Goal: Information Seeking & Learning: Compare options

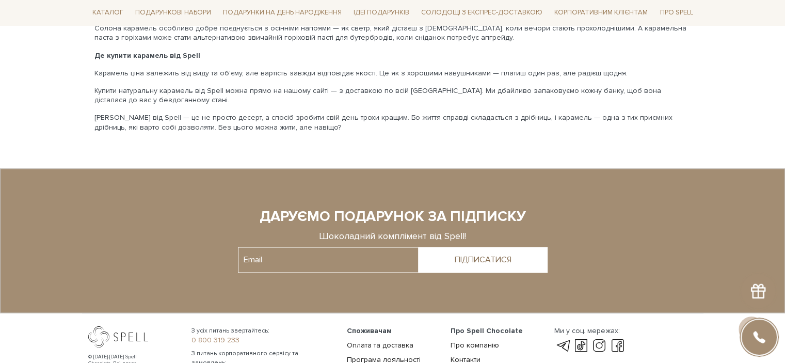
scroll to position [1747, 0]
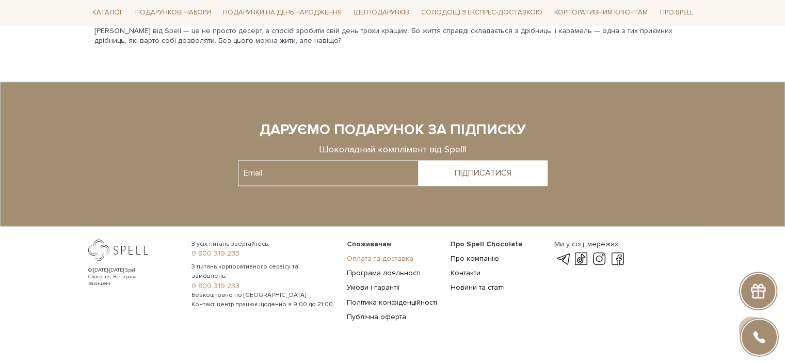
click at [388, 254] on link "Оплата та доставка" at bounding box center [380, 258] width 67 height 9
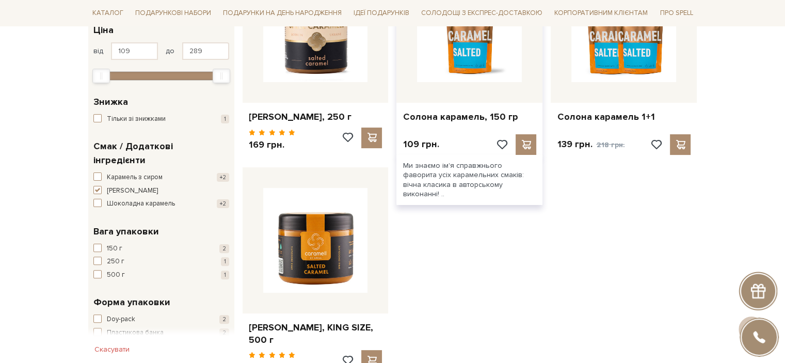
scroll to position [310, 0]
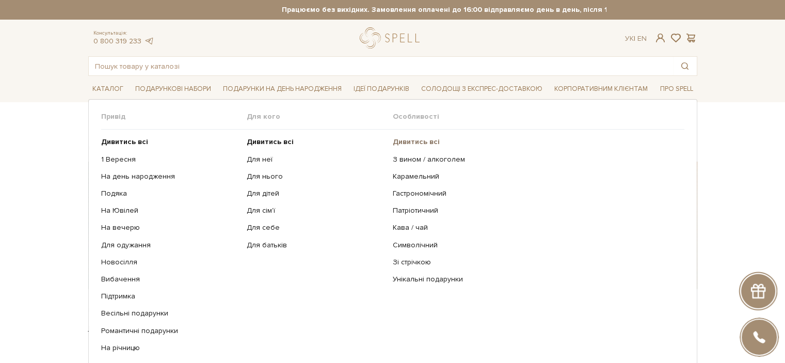
click at [409, 140] on b "Дивитись всі" at bounding box center [416, 141] width 47 height 9
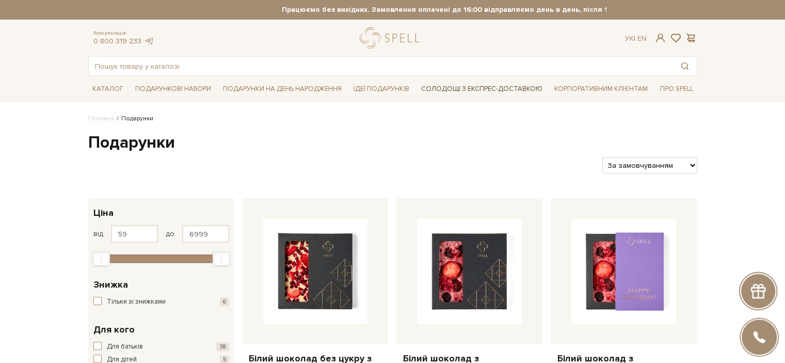
click at [455, 87] on link "Солодощі з експрес-доставкою" at bounding box center [482, 89] width 130 height 18
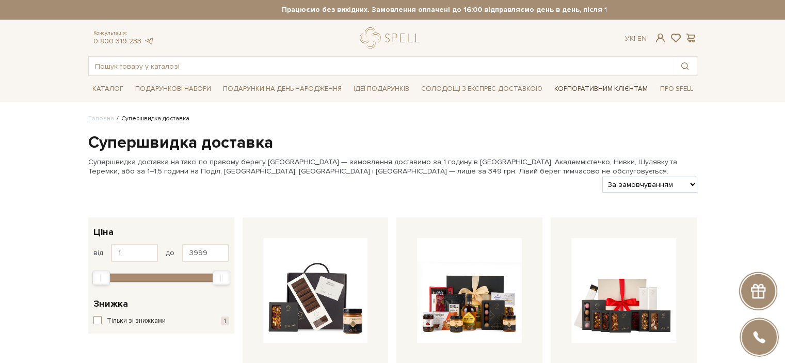
click at [574, 87] on link "Корпоративним клієнтам" at bounding box center [601, 89] width 102 height 18
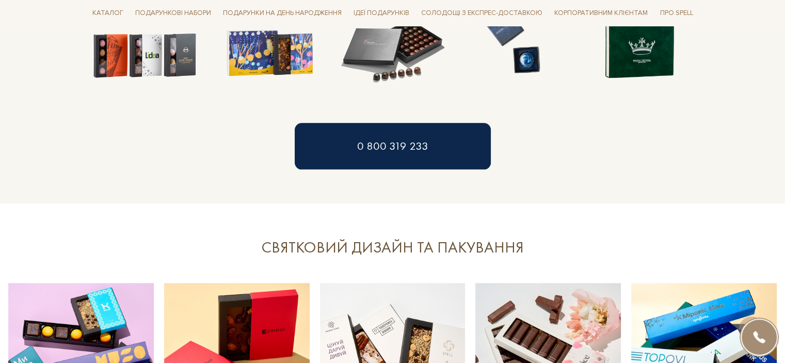
scroll to position [1136, 0]
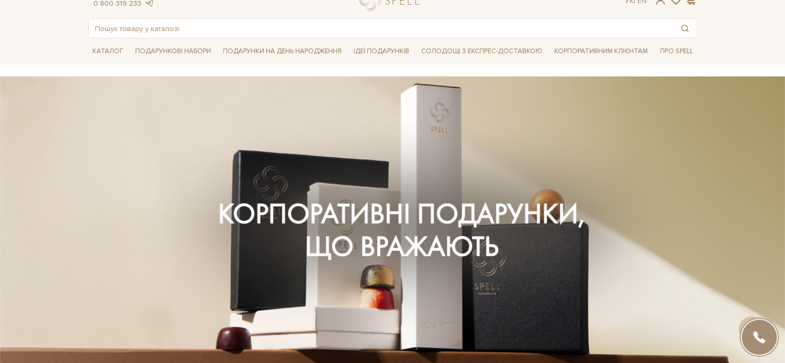
scroll to position [0, 0]
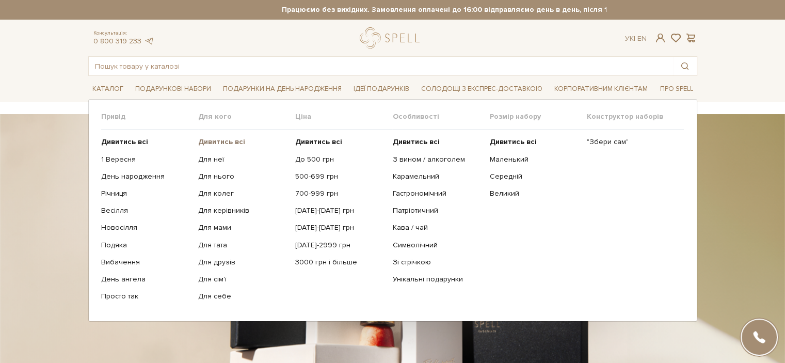
click at [212, 138] on b "Дивитись всі" at bounding box center [221, 141] width 47 height 9
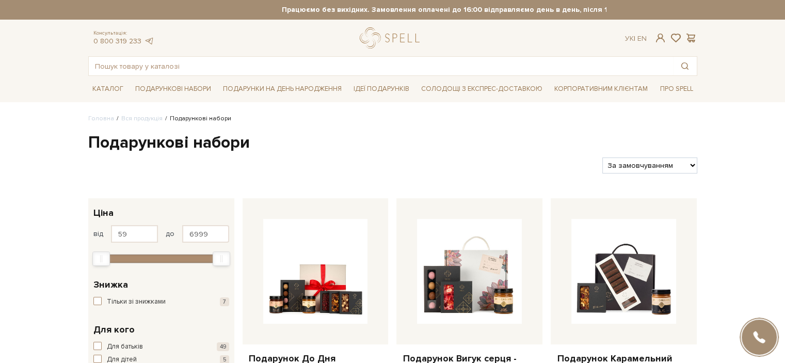
click at [204, 139] on h1 "Подарункові набори" at bounding box center [392, 143] width 609 height 22
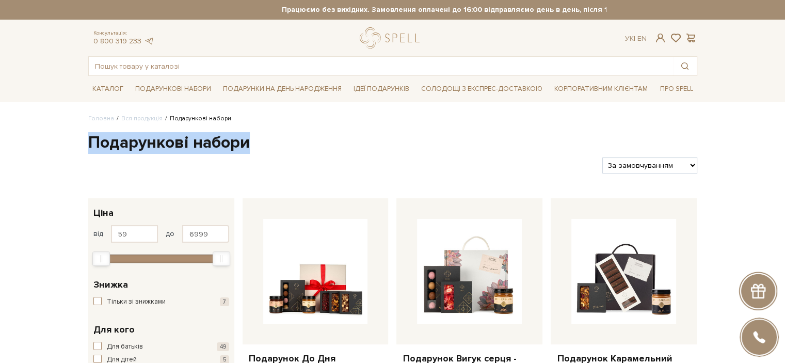
click at [204, 139] on h1 "Подарункові набори" at bounding box center [392, 143] width 609 height 22
copy div "Подарункові набори"
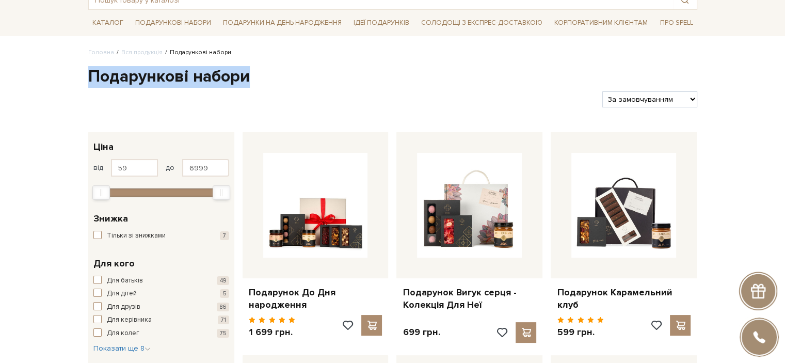
scroll to position [155, 0]
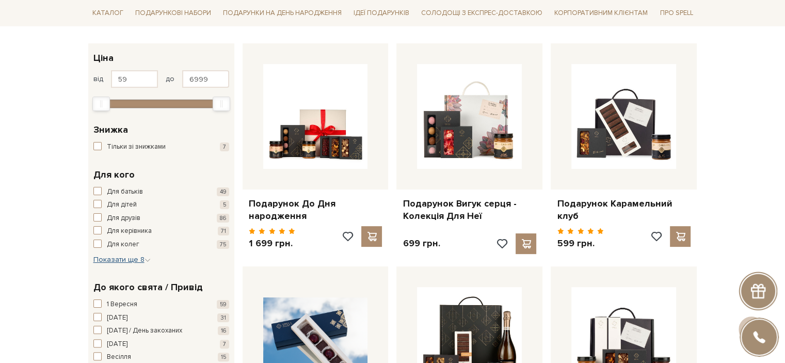
click at [126, 260] on span "Показати ще 8" at bounding box center [121, 259] width 57 height 9
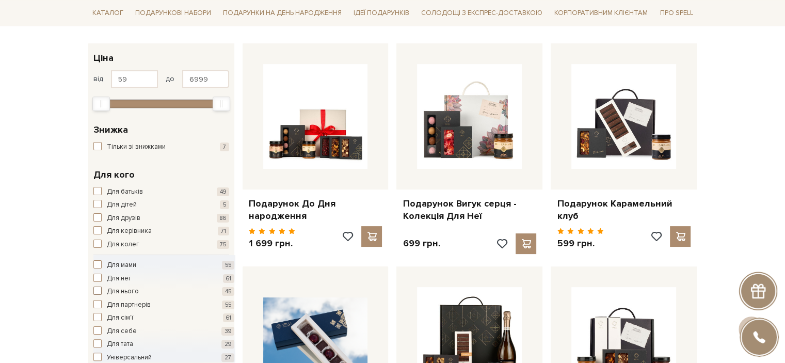
click at [112, 288] on span "Для нього" at bounding box center [123, 292] width 32 height 10
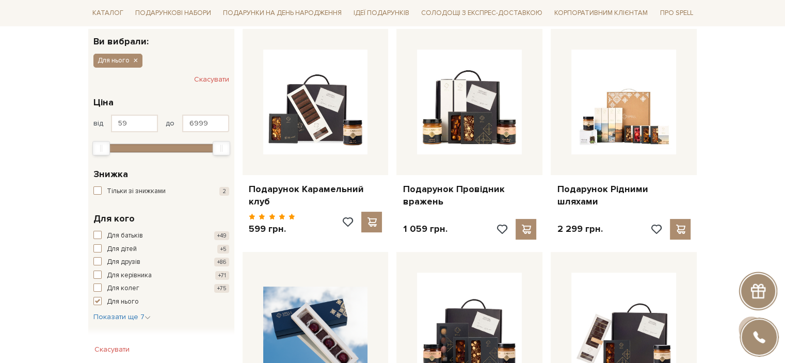
scroll to position [207, 0]
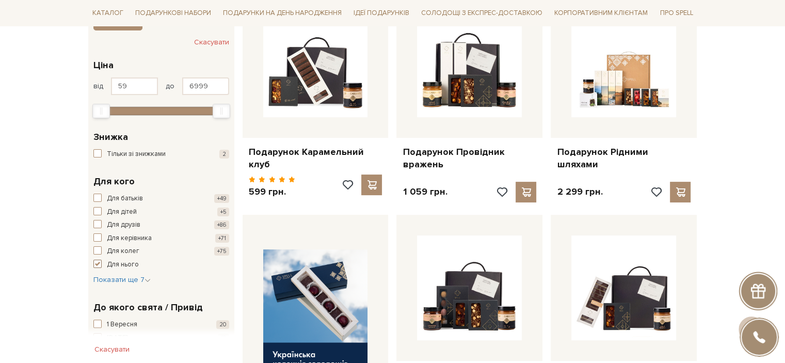
click at [100, 264] on span "button" at bounding box center [97, 264] width 8 height 8
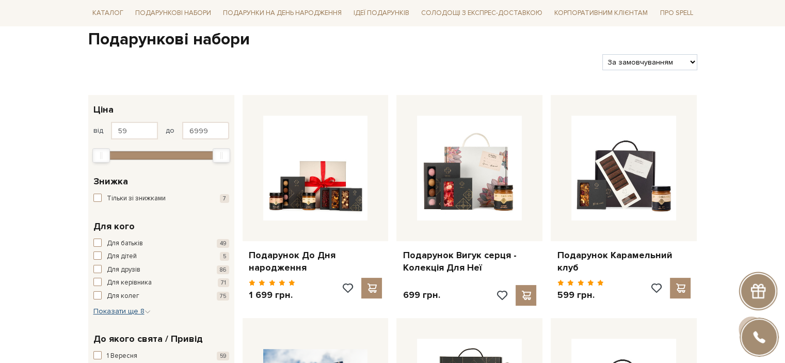
click at [107, 309] on span "Показати ще 8" at bounding box center [121, 311] width 57 height 9
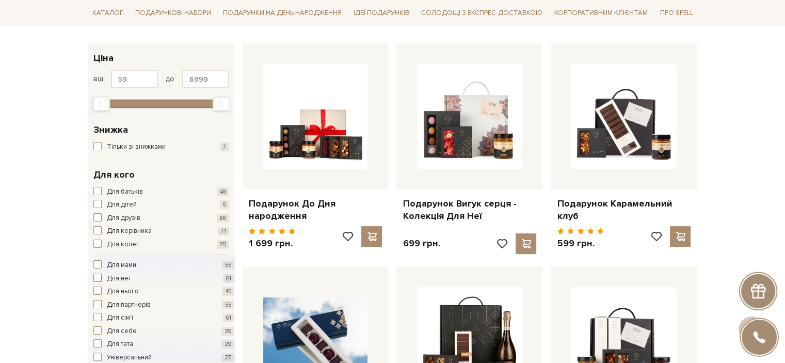
click at [99, 280] on span "button" at bounding box center [97, 278] width 8 height 8
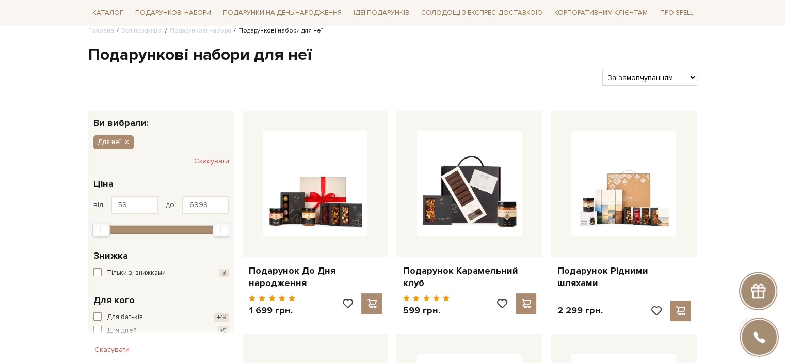
scroll to position [207, 0]
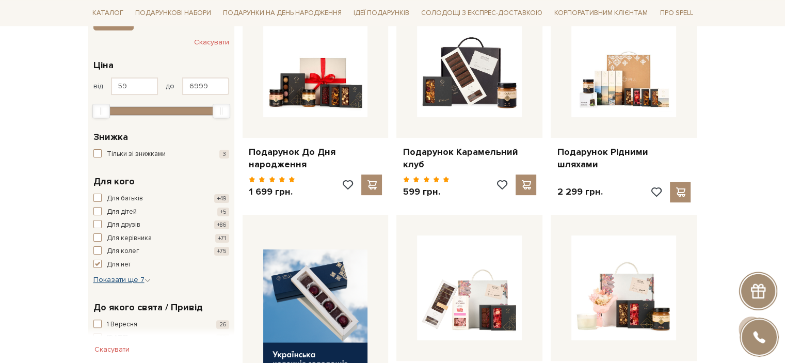
click at [108, 278] on span "Показати ще 7" at bounding box center [121, 279] width 57 height 9
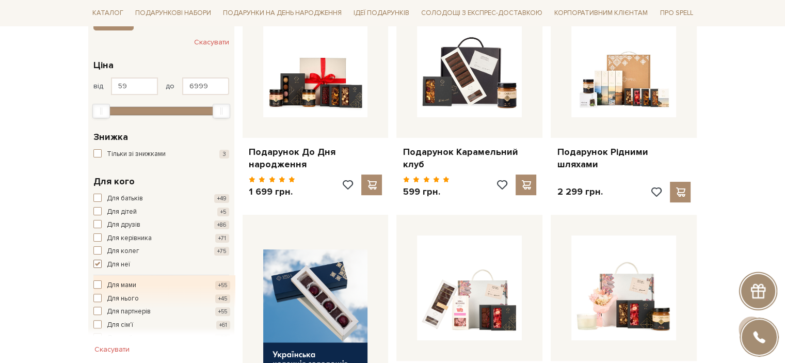
click at [93, 264] on span "button" at bounding box center [97, 264] width 8 height 8
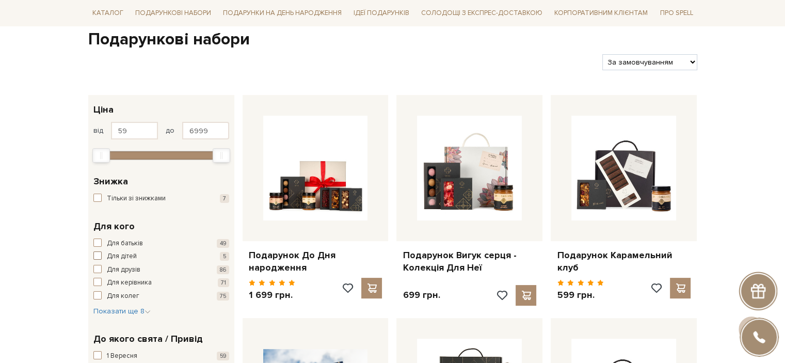
click at [94, 255] on span "button" at bounding box center [97, 255] width 8 height 8
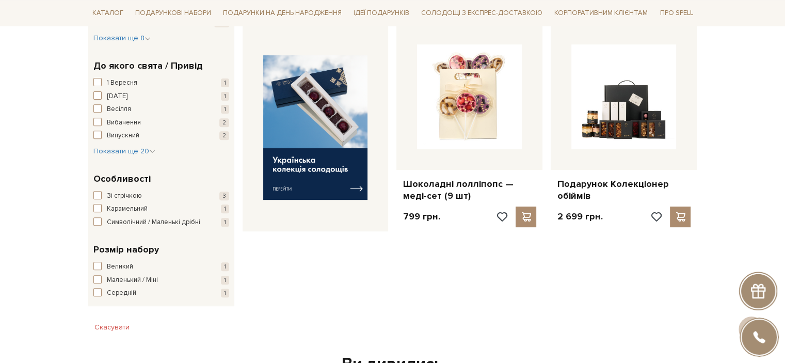
scroll to position [258, 0]
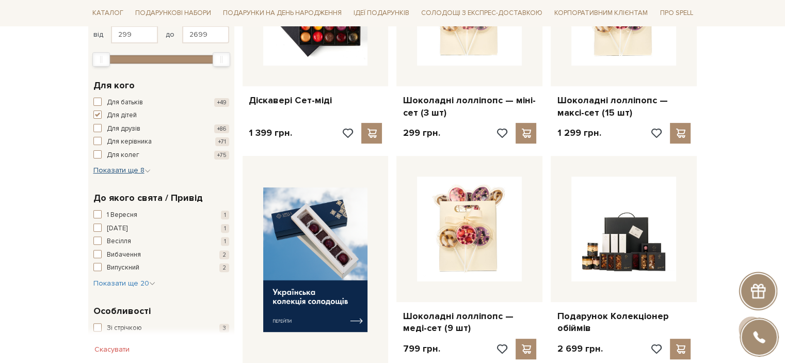
click at [125, 173] on span "Показати ще 8" at bounding box center [121, 170] width 57 height 9
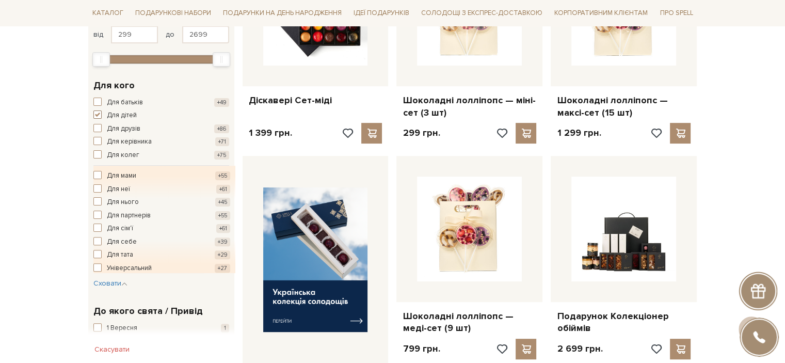
click at [97, 116] on span "button" at bounding box center [97, 114] width 8 height 8
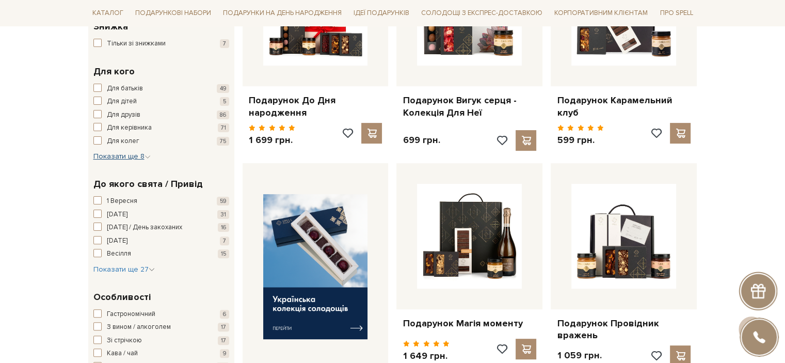
click at [99, 151] on button "Показати ще 8 Сховати" at bounding box center [121, 156] width 57 height 10
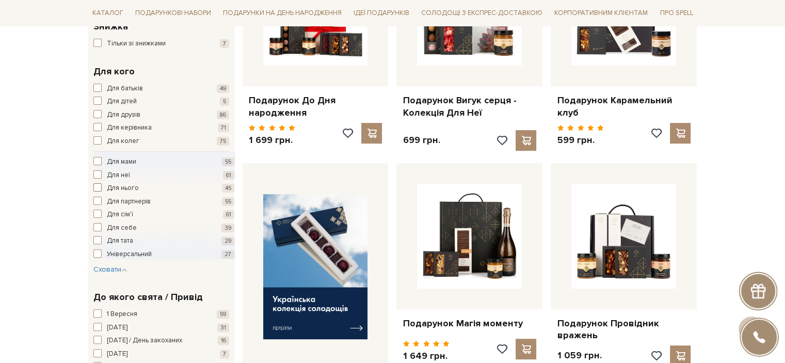
click at [99, 188] on span "button" at bounding box center [97, 187] width 8 height 8
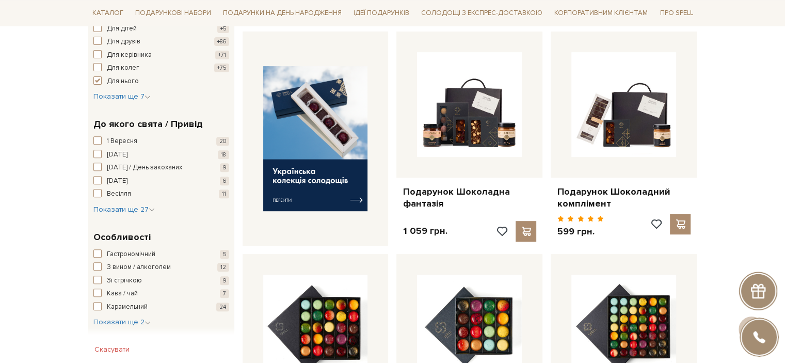
scroll to position [413, 0]
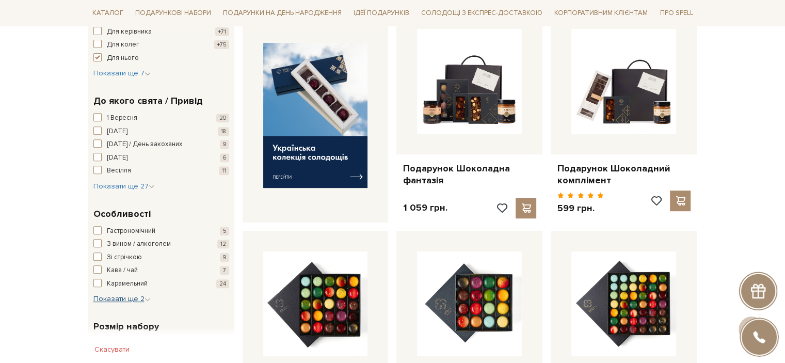
click at [120, 296] on span "Показати ще 2" at bounding box center [121, 298] width 57 height 9
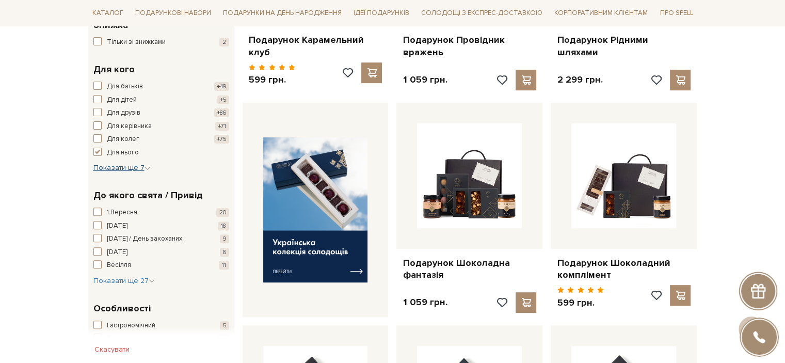
scroll to position [465, 0]
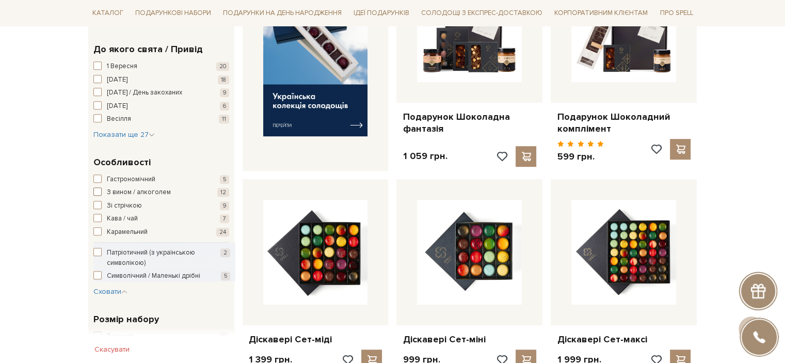
click at [122, 190] on span "З вином / алкоголем" at bounding box center [139, 192] width 64 height 10
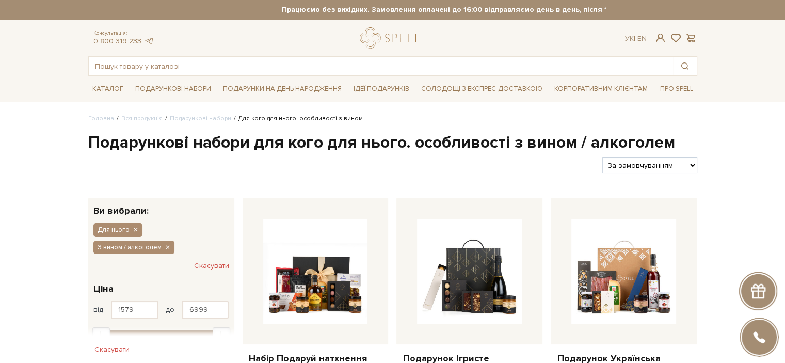
click at [245, 143] on h1 "Подарункові набори для кого для нього. особливості з вином / алкоголем" at bounding box center [392, 143] width 609 height 22
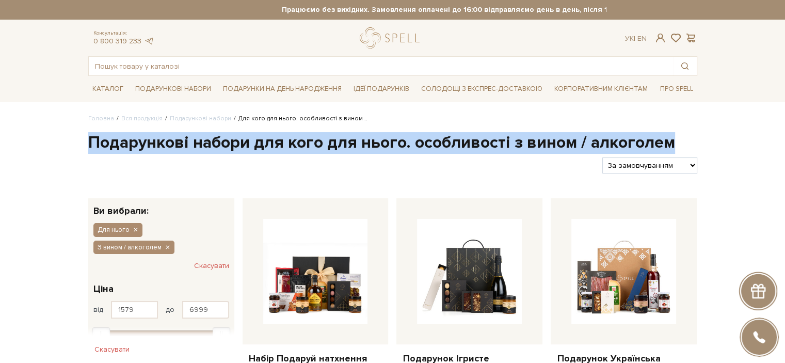
click at [245, 143] on h1 "Подарункові набори для кого для нього. особливості з вином / алкоголем" at bounding box center [392, 143] width 609 height 22
copy div "Подарункові набори для кого для нього. особливості з вином / алкоголем"
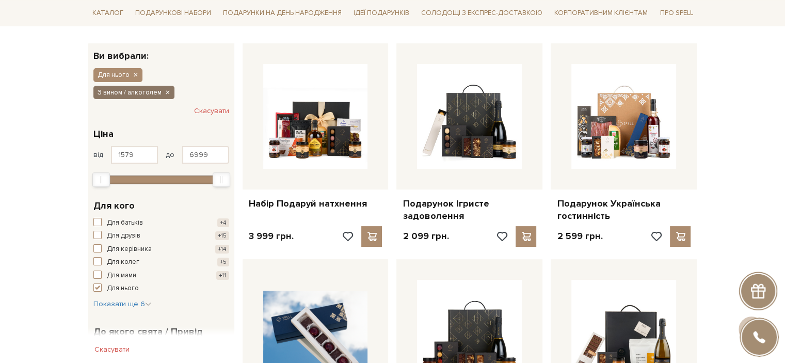
click at [168, 91] on icon "button" at bounding box center [167, 92] width 6 height 9
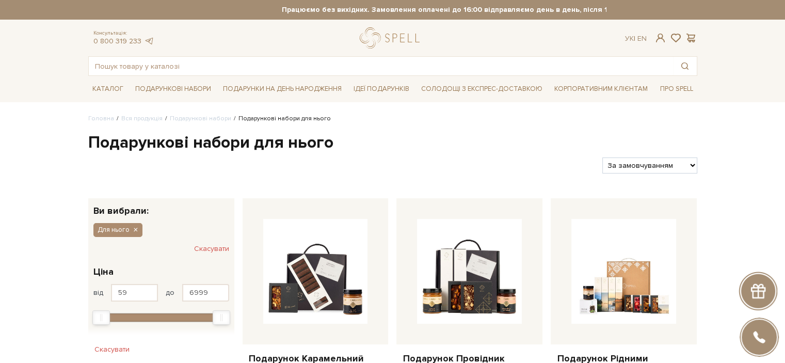
click at [207, 247] on button "Скасувати" at bounding box center [211, 249] width 35 height 17
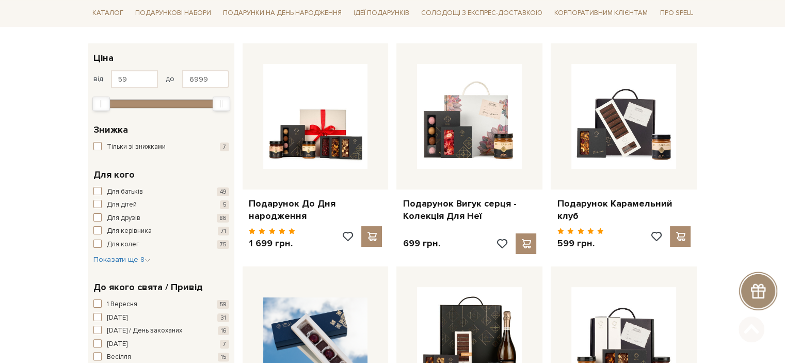
scroll to position [155, 0]
click at [131, 260] on span "Показати ще 8" at bounding box center [121, 259] width 57 height 9
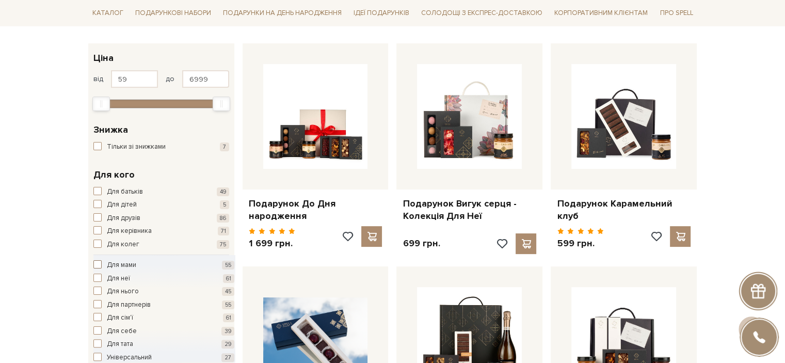
click at [132, 264] on span "Для мами" at bounding box center [121, 265] width 29 height 10
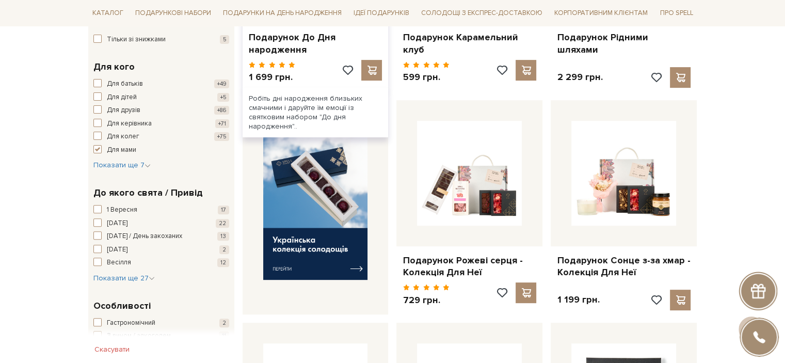
scroll to position [207, 0]
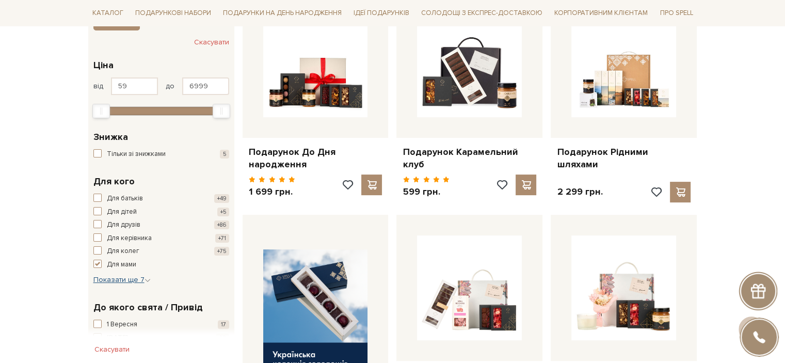
click at [112, 281] on span "Показати ще 7" at bounding box center [121, 279] width 57 height 9
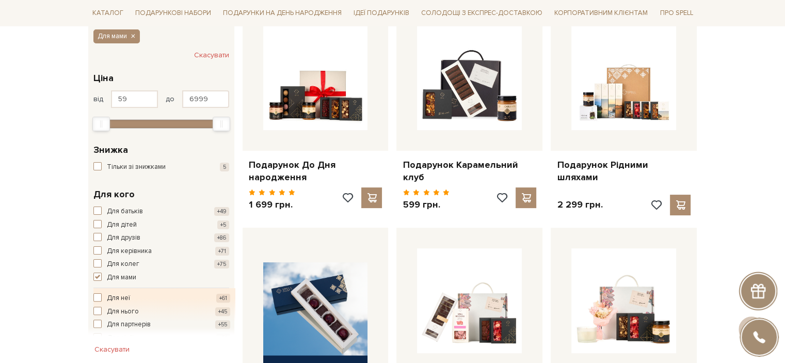
scroll to position [52, 0]
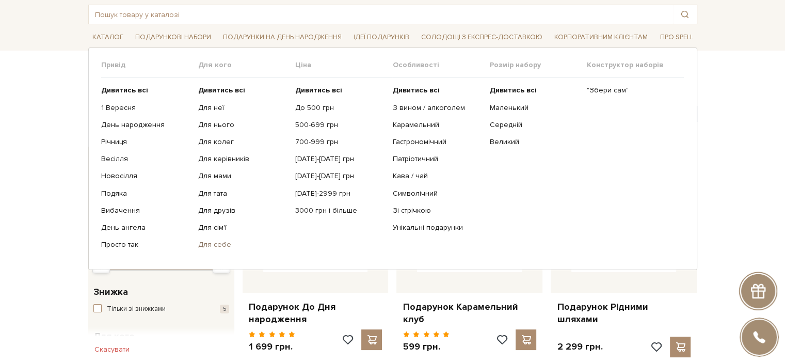
click at [210, 242] on link "Для себе" at bounding box center [242, 244] width 89 height 9
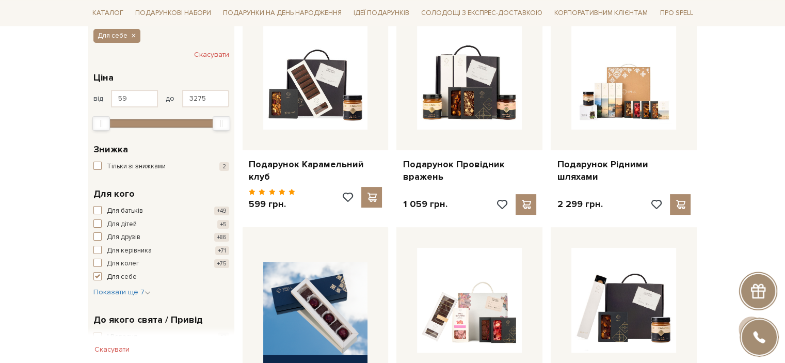
scroll to position [258, 0]
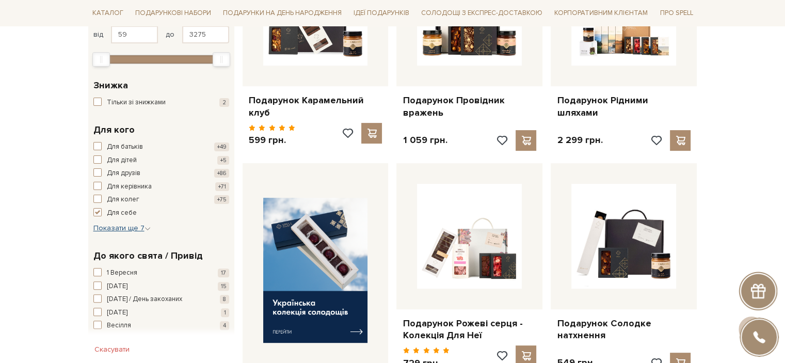
click at [115, 227] on span "Показати ще 7" at bounding box center [121, 228] width 57 height 9
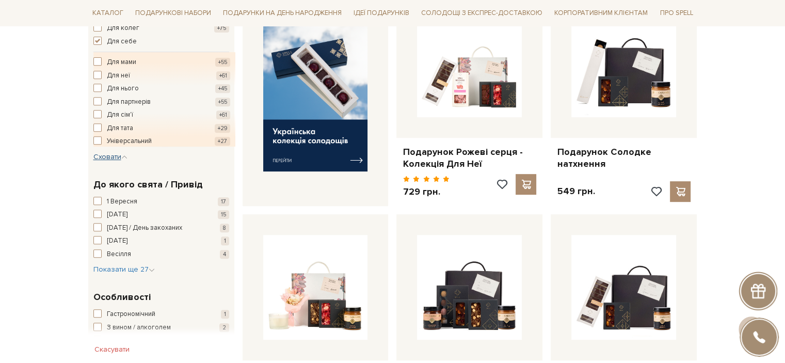
scroll to position [465, 0]
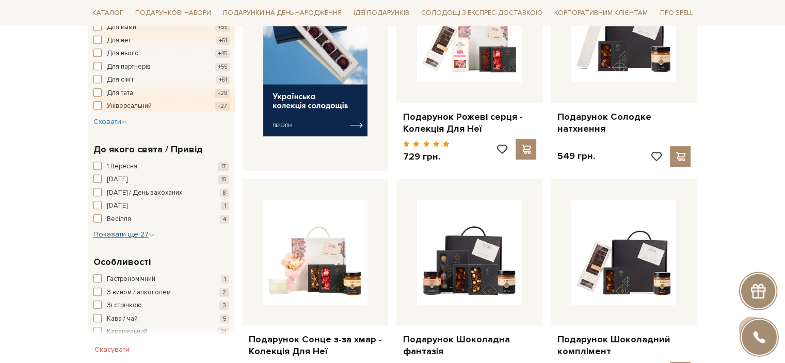
drag, startPoint x: 106, startPoint y: 225, endPoint x: 108, endPoint y: 230, distance: 5.9
click at [106, 225] on div "1 Вересня 17 8 березня 15 14 лютого / День закоханих 8 Великдень 1 Весілля 4 Ви…" at bounding box center [161, 201] width 136 height 78
click at [108, 230] on span "Показати ще 27" at bounding box center [123, 234] width 61 height 9
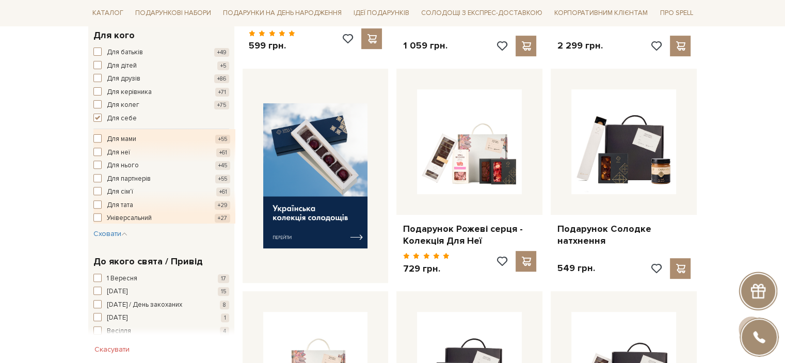
scroll to position [413, 0]
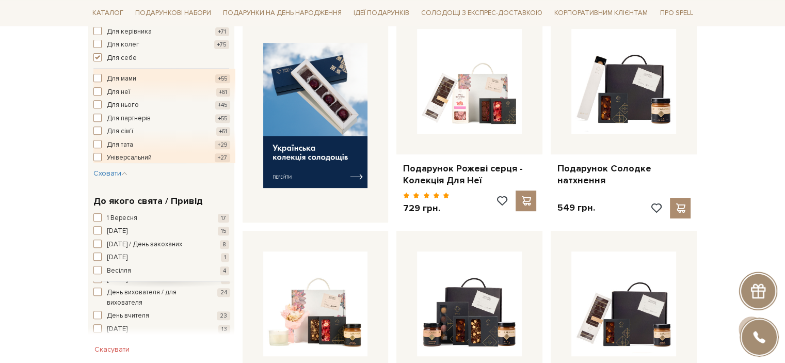
click at [91, 55] on div "Для себе Для кого Для батьків +49 Для дітей +5 Для друзів +86 Для керівника +71…" at bounding box center [161, 73] width 146 height 226
click at [95, 54] on span "button" at bounding box center [97, 57] width 8 height 8
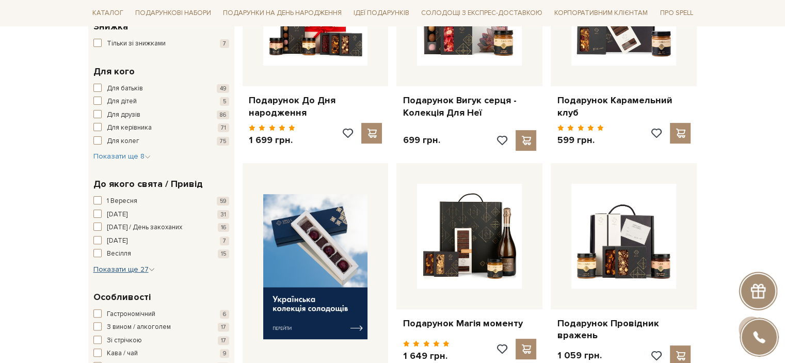
click at [120, 272] on span "Показати ще 27" at bounding box center [123, 269] width 61 height 9
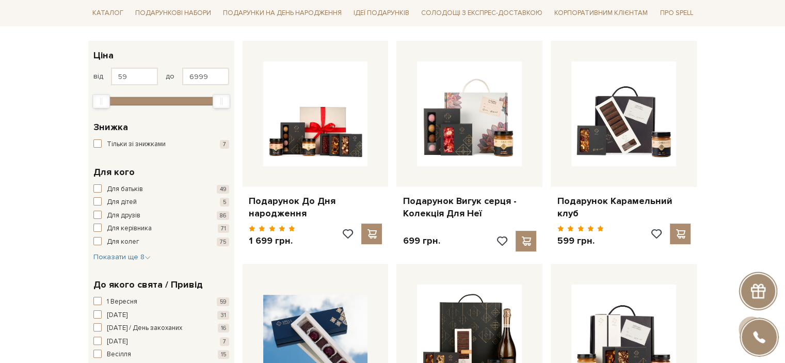
scroll to position [258, 0]
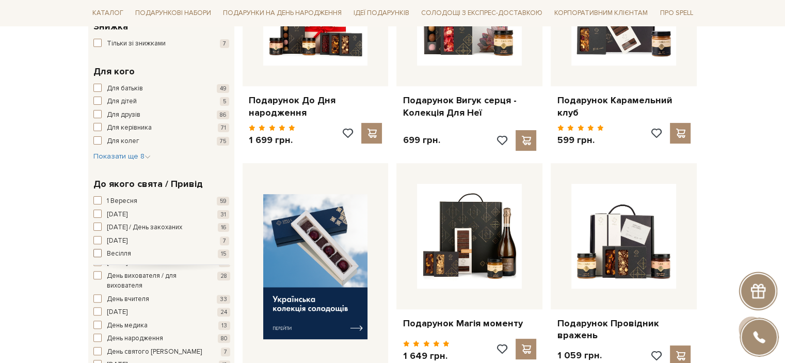
click at [116, 254] on span "Весілля" at bounding box center [119, 254] width 24 height 10
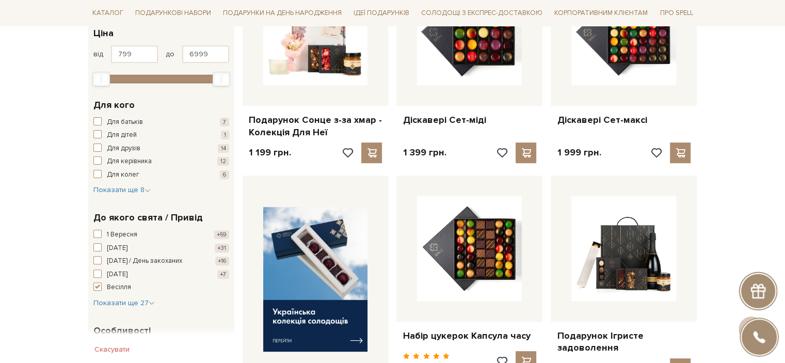
scroll to position [361, 0]
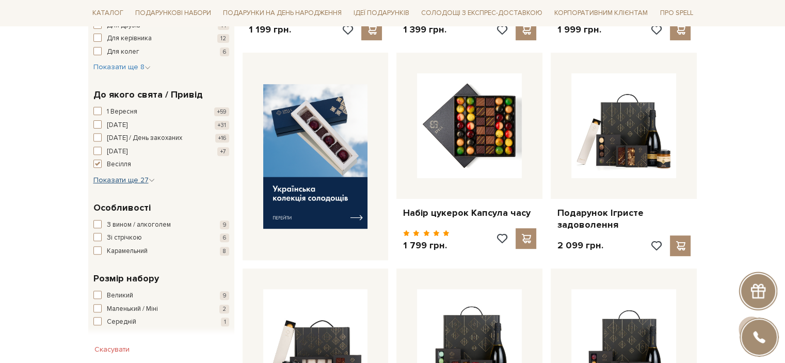
click at [124, 181] on span "Показати ще 27" at bounding box center [123, 180] width 61 height 9
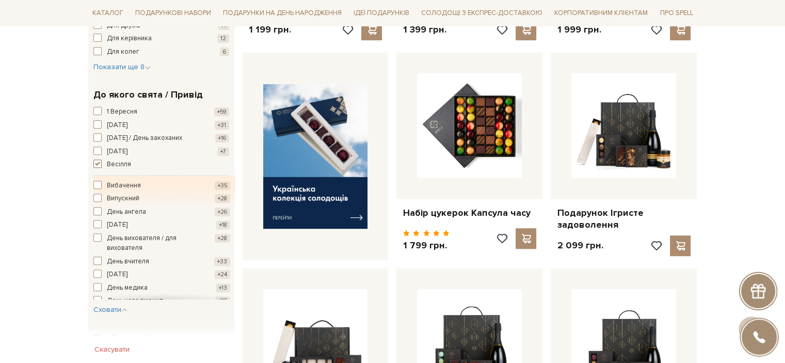
click at [112, 160] on span "Весілля" at bounding box center [119, 165] width 24 height 10
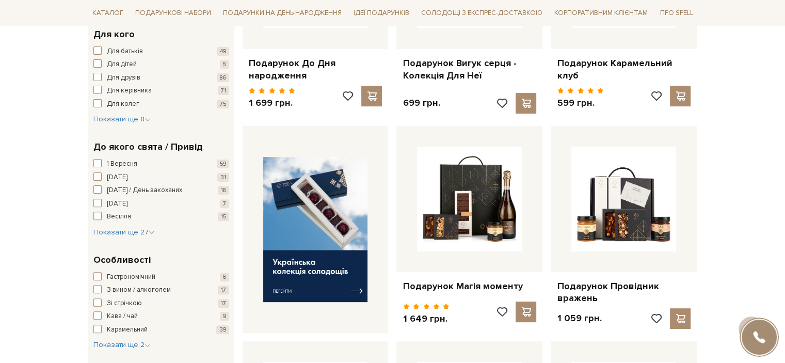
scroll to position [413, 0]
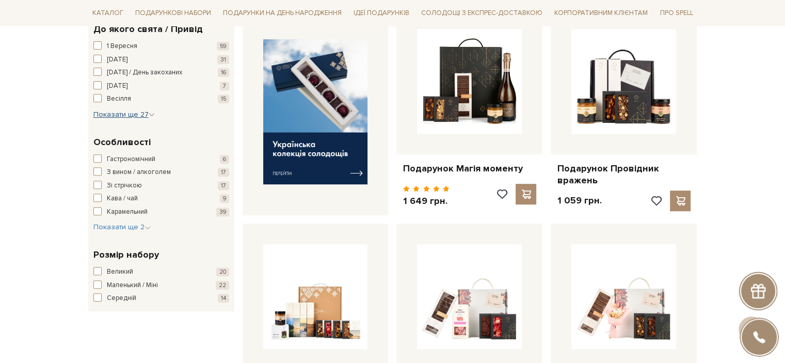
click at [129, 116] on span "Показати ще 27" at bounding box center [123, 114] width 61 height 9
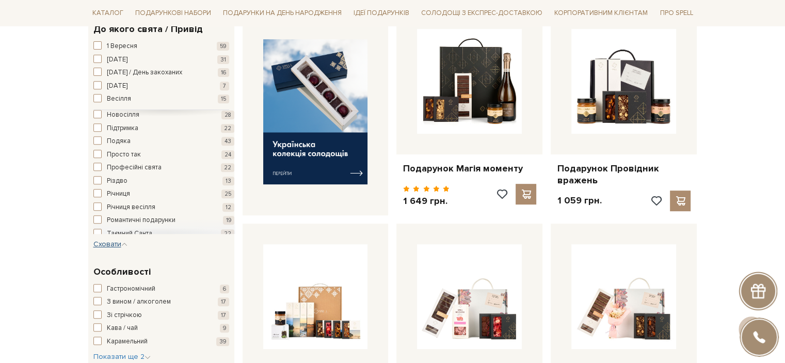
scroll to position [244, 0]
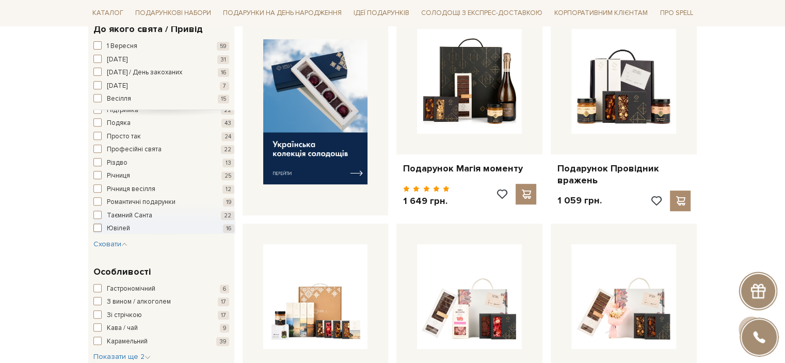
click at [94, 229] on span "button" at bounding box center [97, 228] width 8 height 8
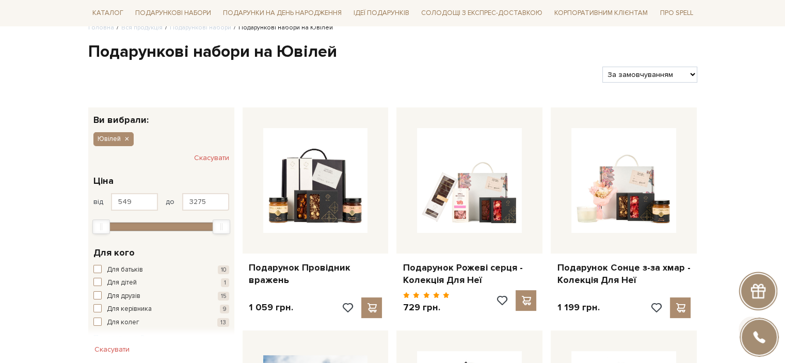
scroll to position [207, 0]
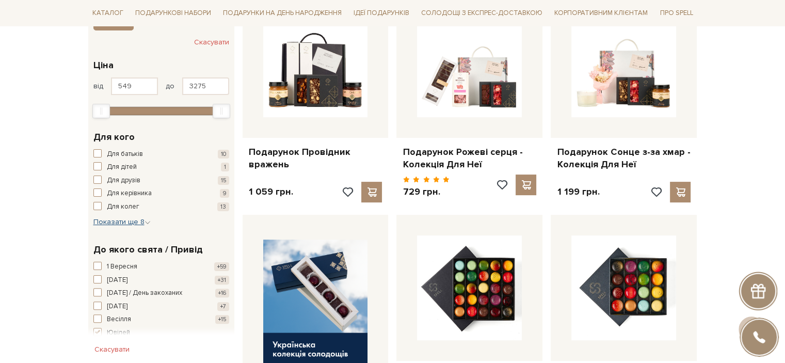
click at [120, 221] on span "Показати ще 8" at bounding box center [121, 221] width 57 height 9
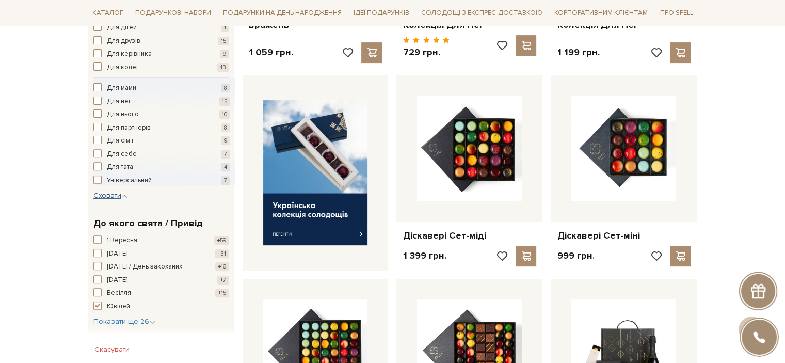
scroll to position [465, 0]
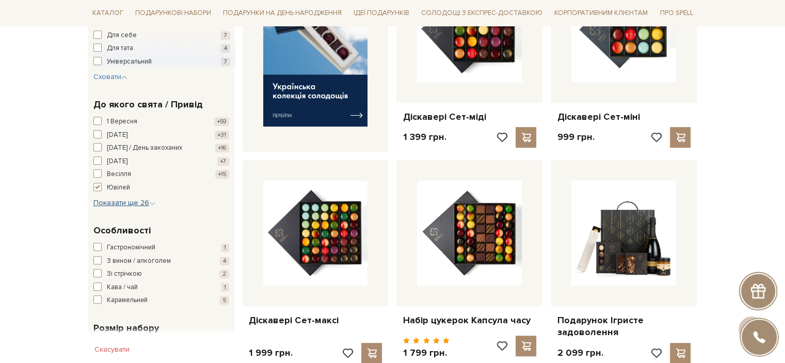
click at [124, 202] on span "Показати ще 26" at bounding box center [124, 202] width 62 height 9
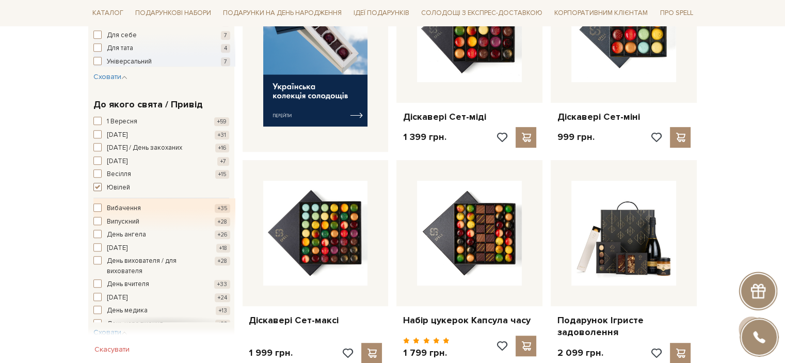
click at [95, 187] on span "button" at bounding box center [97, 187] width 8 height 8
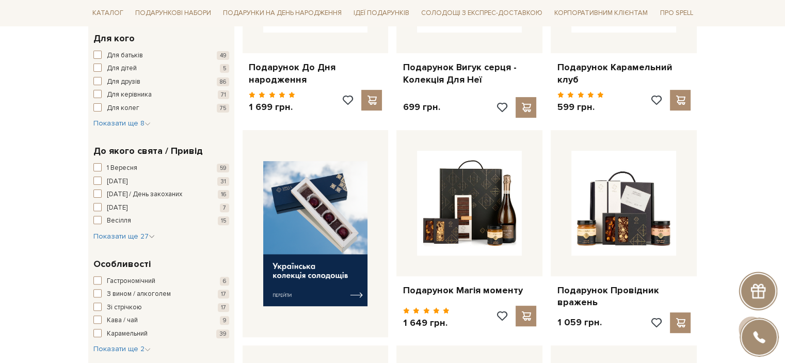
scroll to position [310, 0]
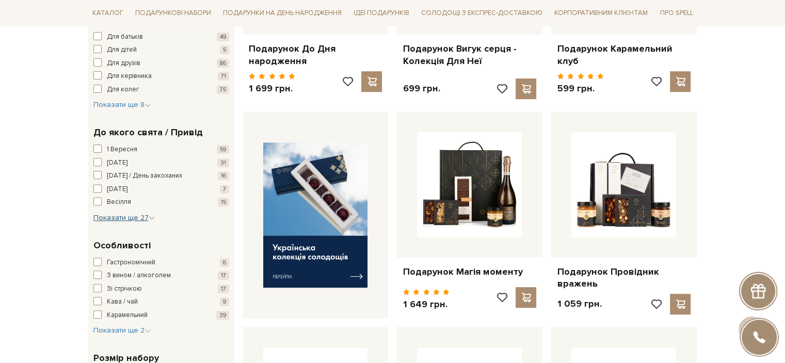
click at [121, 221] on span "Показати ще 27" at bounding box center [123, 217] width 61 height 9
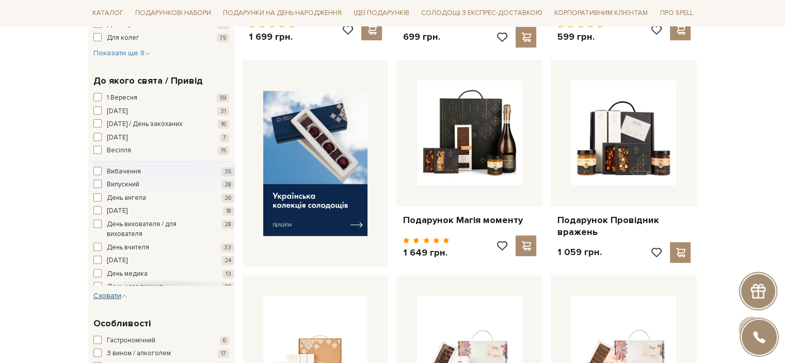
scroll to position [52, 0]
click at [132, 233] on span "День народження" at bounding box center [135, 235] width 56 height 10
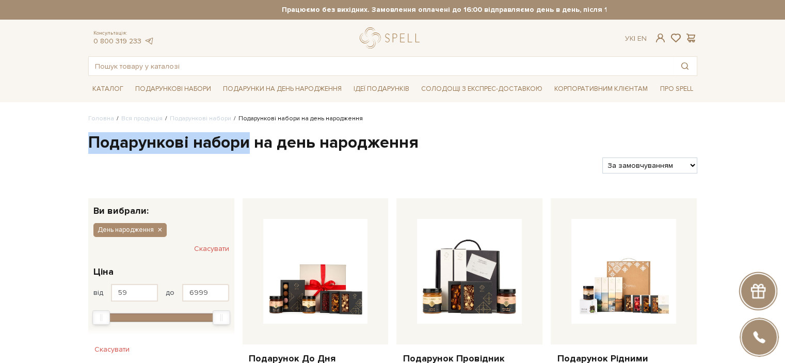
drag, startPoint x: 90, startPoint y: 141, endPoint x: 248, endPoint y: 148, distance: 157.6
copy h1 "Подарункові набори"
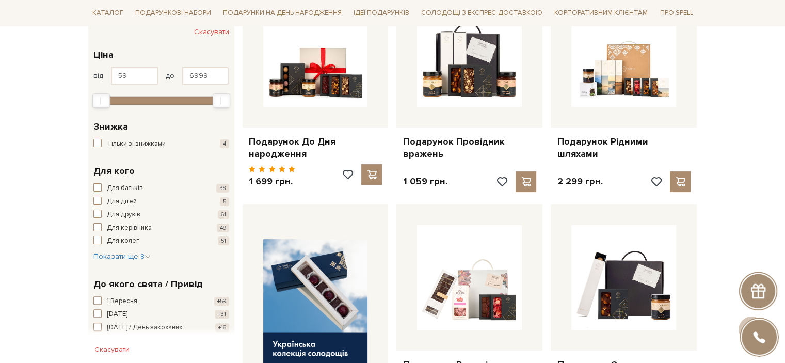
scroll to position [155, 0]
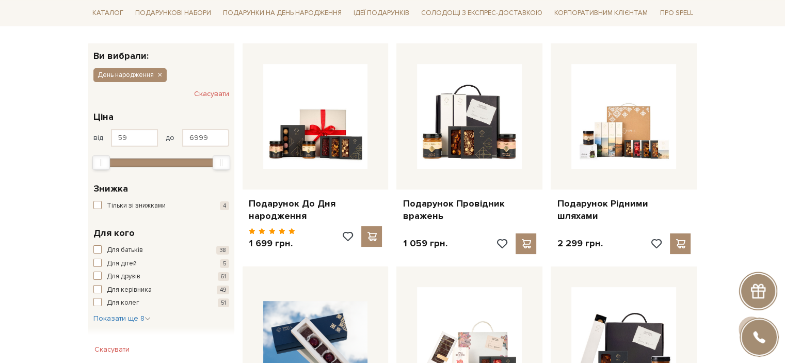
click at [219, 99] on button "Скасувати" at bounding box center [211, 94] width 35 height 17
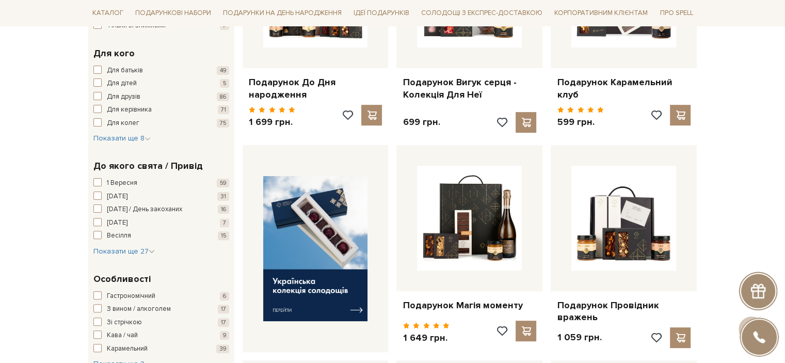
scroll to position [258, 0]
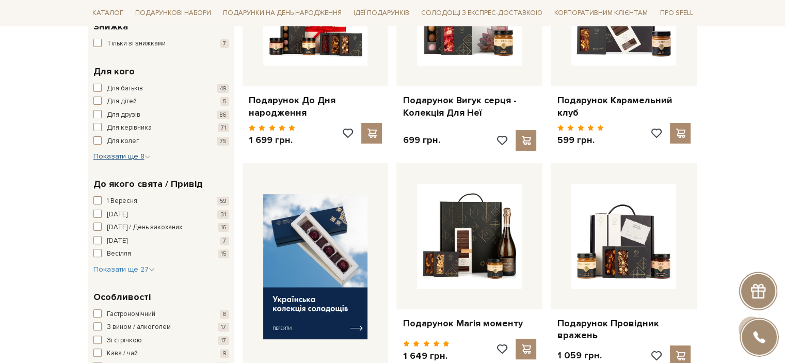
click at [122, 154] on span "Показати ще 8" at bounding box center [121, 156] width 57 height 9
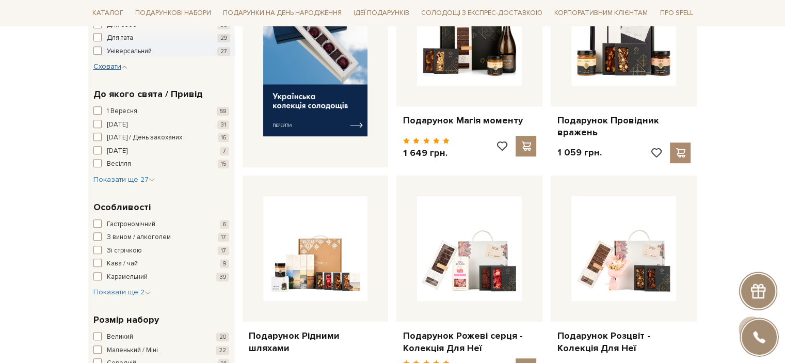
scroll to position [465, 0]
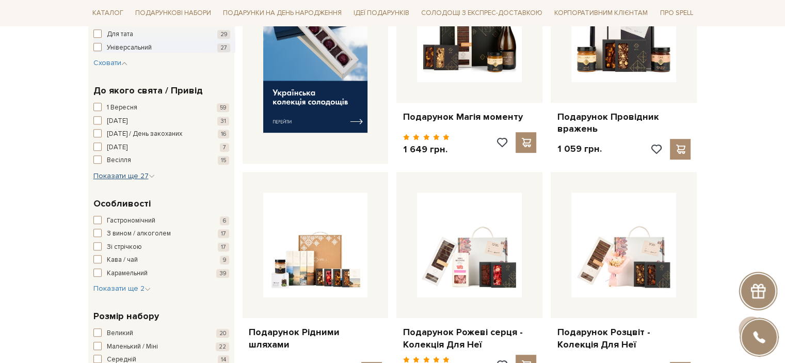
click at [124, 177] on span "Показати ще 27" at bounding box center [123, 175] width 61 height 9
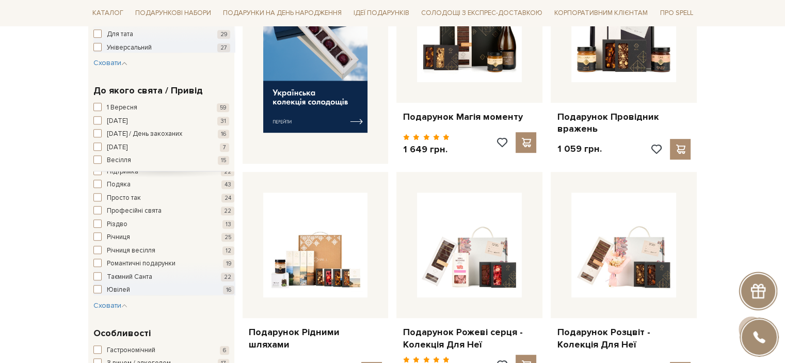
scroll to position [24, 0]
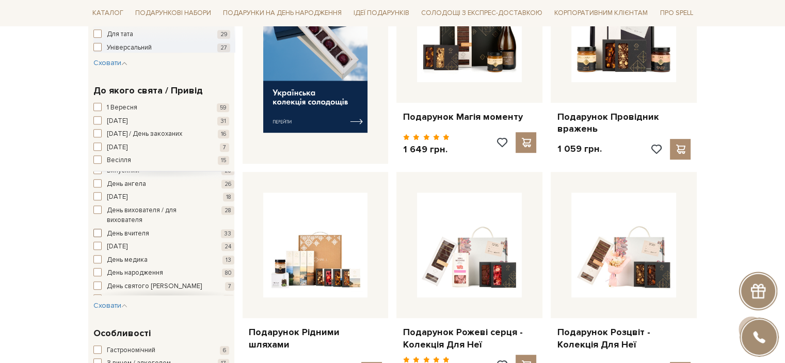
click at [138, 232] on span "День вчителя" at bounding box center [128, 234] width 42 height 10
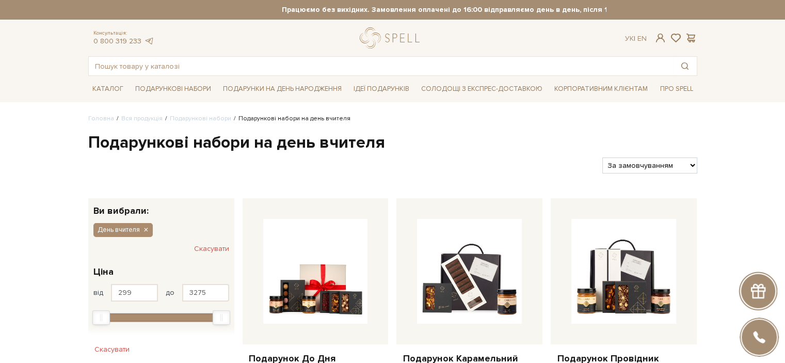
click at [227, 245] on button "Скасувати" at bounding box center [211, 249] width 35 height 17
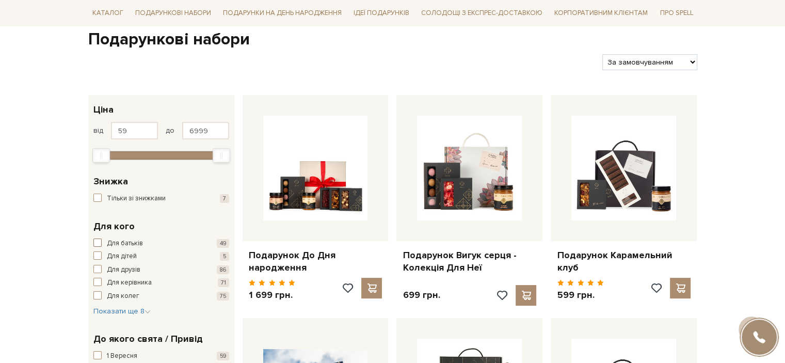
click at [140, 239] on span "Для батьків" at bounding box center [125, 244] width 36 height 10
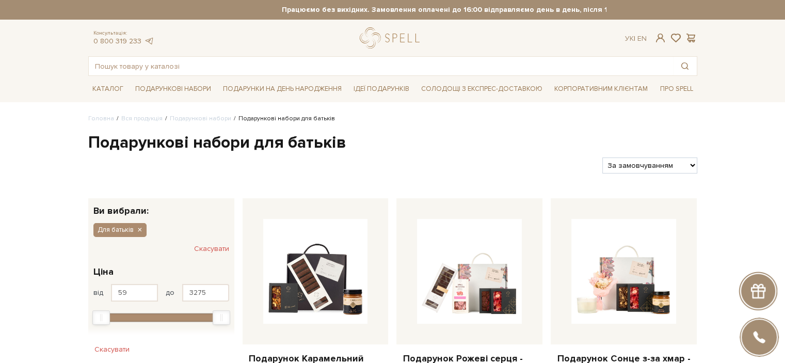
click at [201, 242] on button "Скасувати" at bounding box center [211, 249] width 35 height 17
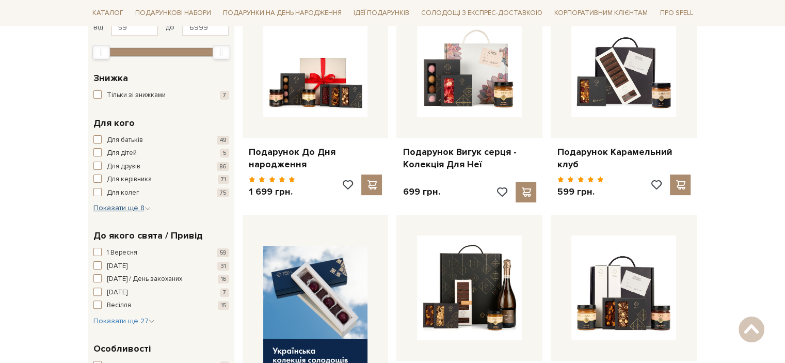
scroll to position [207, 0]
click at [144, 208] on span "Показати ще 8" at bounding box center [121, 207] width 57 height 9
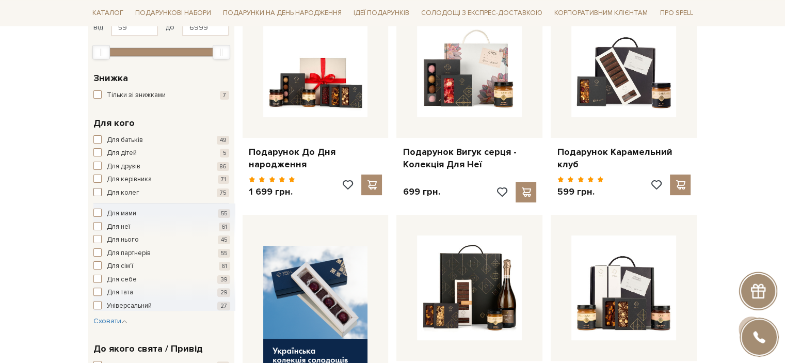
click at [127, 192] on span "Для колег" at bounding box center [123, 193] width 33 height 10
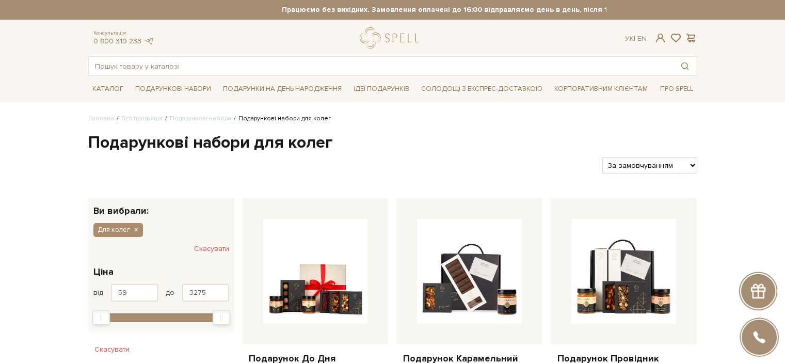
click at [223, 248] on button "Скасувати" at bounding box center [211, 249] width 35 height 17
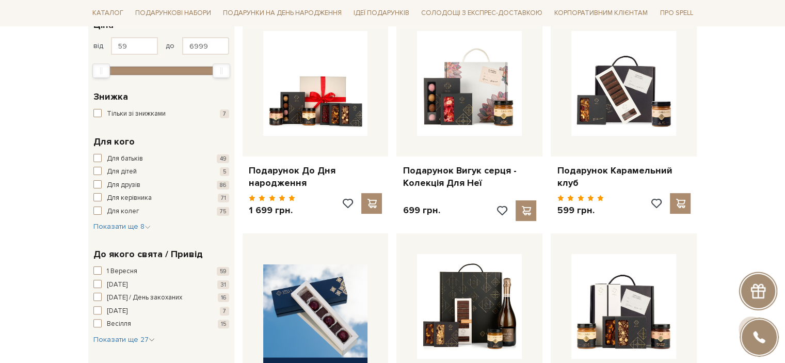
scroll to position [207, 0]
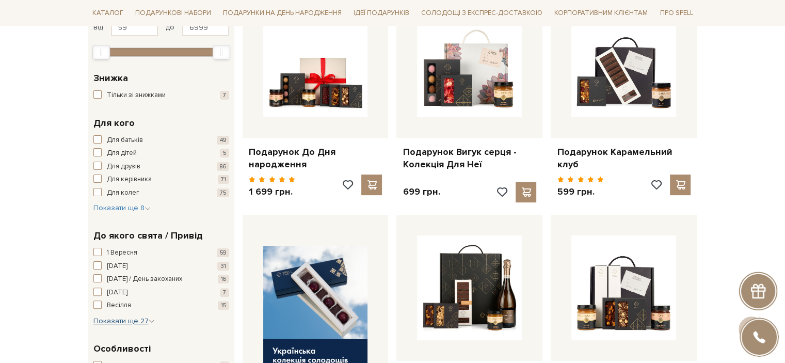
click at [128, 318] on span "Показати ще 27" at bounding box center [123, 320] width 61 height 9
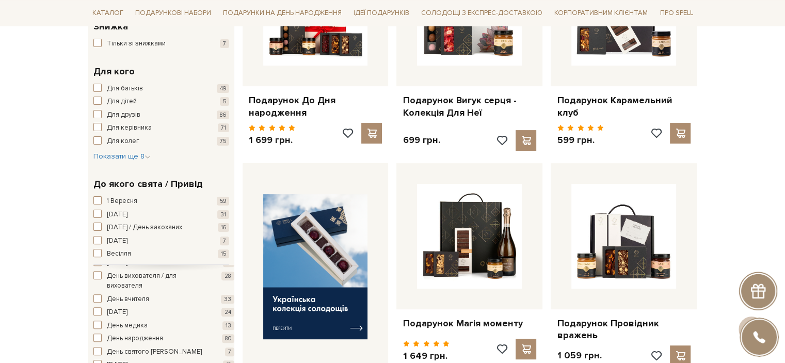
scroll to position [103, 0]
click at [128, 309] on span "[DATE]" at bounding box center [117, 313] width 21 height 10
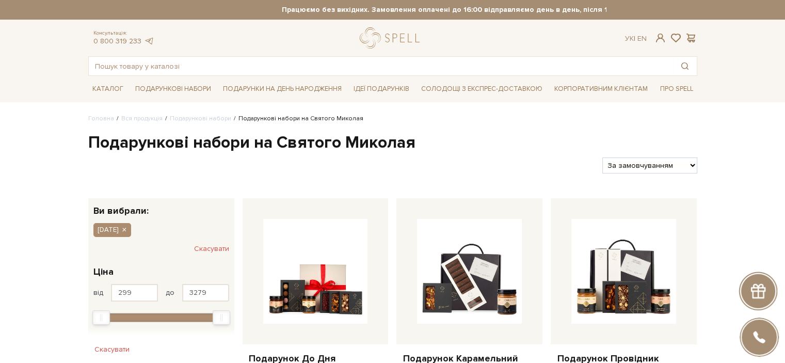
click at [220, 242] on button "Скасувати" at bounding box center [211, 249] width 35 height 17
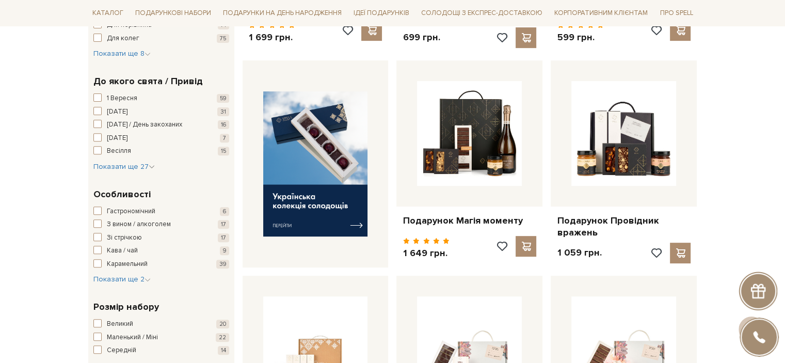
scroll to position [361, 0]
click at [118, 276] on span "Показати ще 2" at bounding box center [121, 278] width 57 height 9
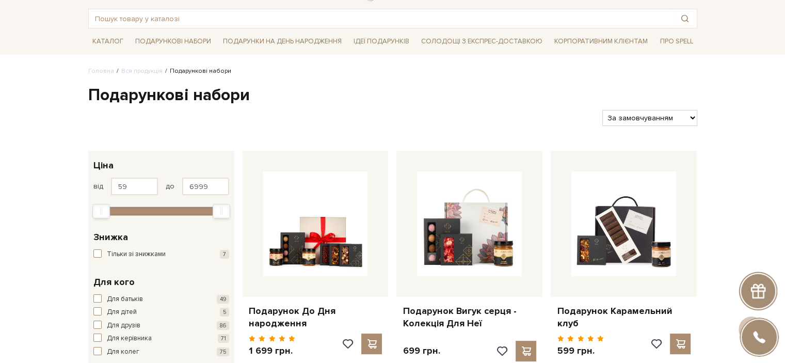
scroll to position [0, 0]
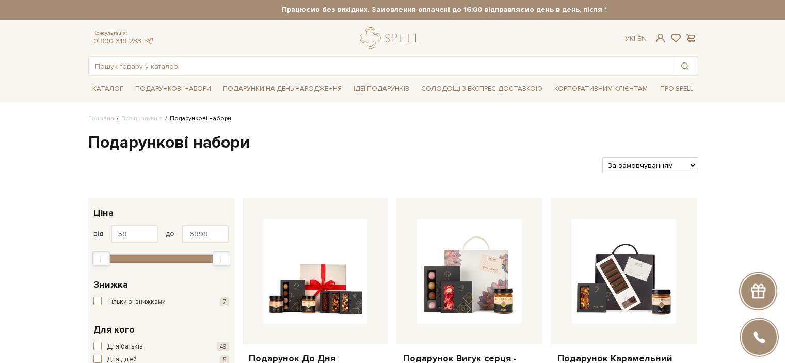
click at [157, 145] on h1 "Подарункові набори" at bounding box center [392, 143] width 609 height 22
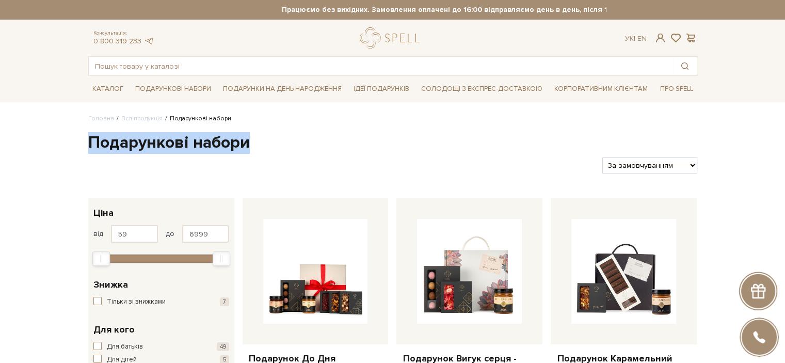
click at [157, 145] on h1 "Подарункові набори" at bounding box center [392, 143] width 609 height 22
copy div "Подарункові набори"
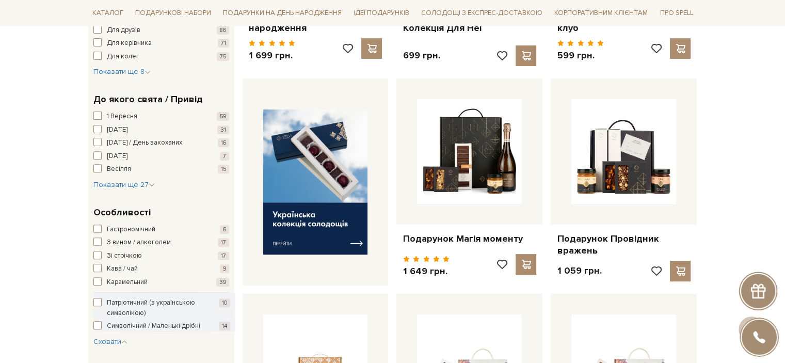
scroll to position [361, 0]
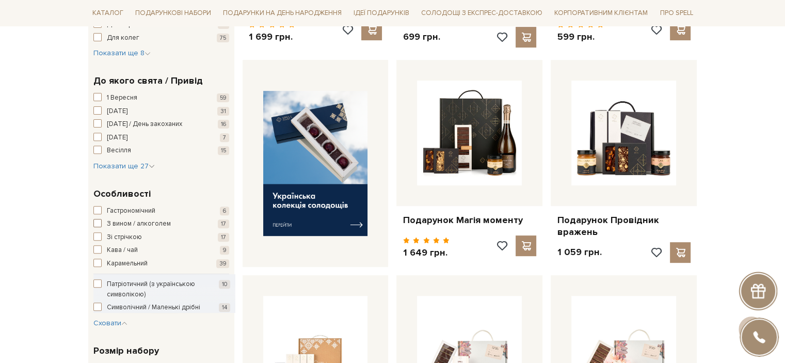
click at [122, 219] on span "З вином / алкоголем" at bounding box center [139, 224] width 64 height 10
